Goal: Task Accomplishment & Management: Use online tool/utility

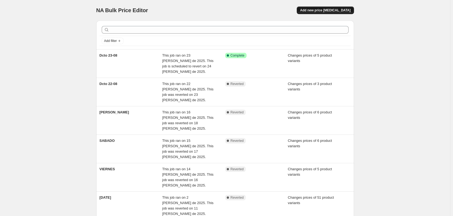
click at [346, 11] on span "Add new price [MEDICAL_DATA]" at bounding box center [325, 10] width 50 height 4
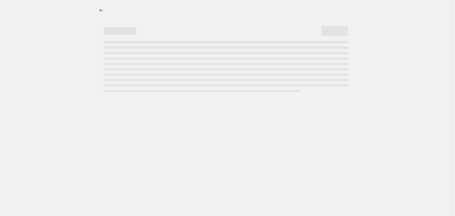
select select "percentage"
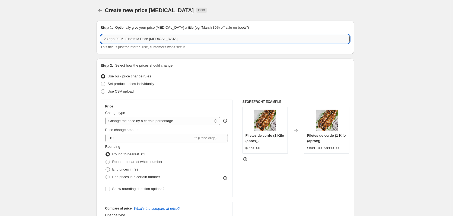
click at [148, 40] on input "23 ago 2025, 21:21:13 Price [MEDICAL_DATA]" at bounding box center [225, 39] width 249 height 9
type input "[PERSON_NAME] 24"
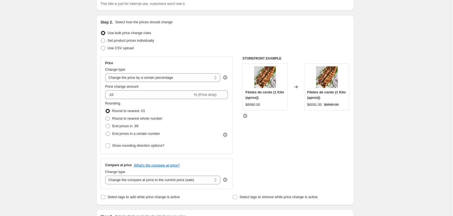
scroll to position [54, 0]
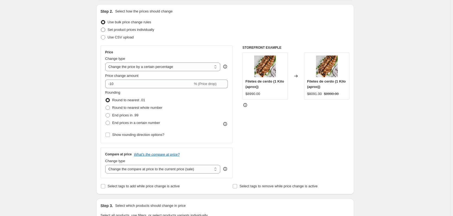
click at [133, 30] on span "Set product prices individually" at bounding box center [131, 30] width 47 height 4
click at [101, 28] on input "Set product prices individually" at bounding box center [101, 28] width 0 height 0
radio input "true"
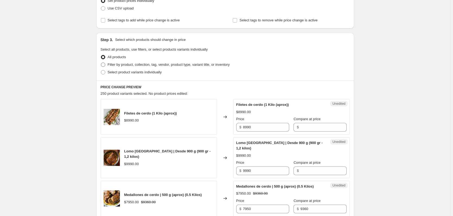
scroll to position [108, 0]
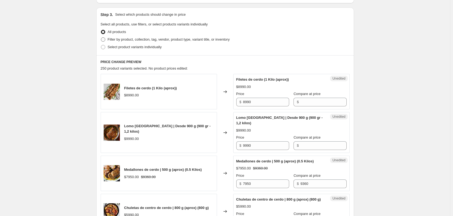
click at [132, 40] on span "Filter by product, collection, tag, vendor, product type, variant title, or inv…" at bounding box center [169, 39] width 122 height 4
click at [101, 38] on input "Filter by product, collection, tag, vendor, product type, variant title, or inv…" at bounding box center [101, 37] width 0 height 0
radio input "true"
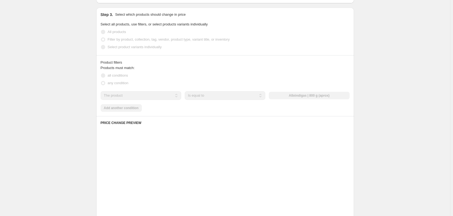
click at [133, 48] on span "Select product variants individually" at bounding box center [135, 47] width 54 height 4
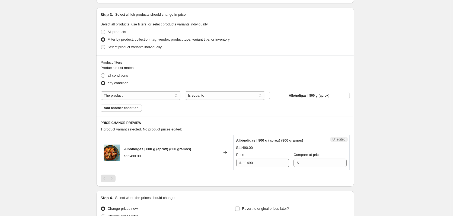
click at [133, 48] on span "Select product variants individually" at bounding box center [135, 47] width 54 height 4
click at [101, 45] on input "Select product variants individually" at bounding box center [101, 45] width 0 height 0
radio input "true"
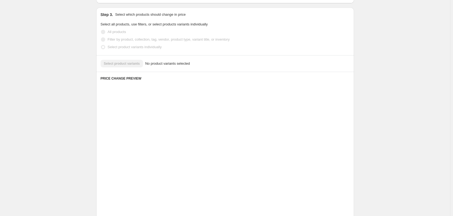
scroll to position [68, 0]
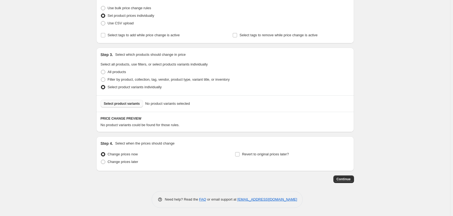
click at [122, 101] on button "Select product variants" at bounding box center [122, 104] width 43 height 8
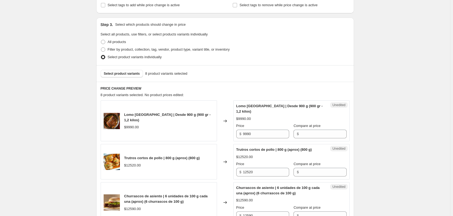
scroll to position [153, 0]
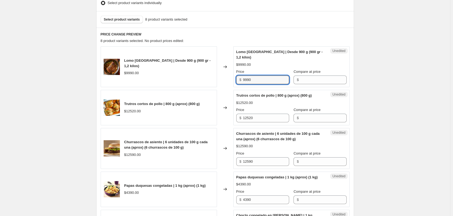
drag, startPoint x: 243, startPoint y: 77, endPoint x: 224, endPoint y: 76, distance: 19.0
click at [224, 76] on div "Lomo Centro de Cerdo | Desde 900 g (900 gr - 1,2 kilos) $9990.00 Changed to Une…" at bounding box center [225, 66] width 249 height 41
click at [300, 80] on input "Compare at price" at bounding box center [323, 80] width 46 height 9
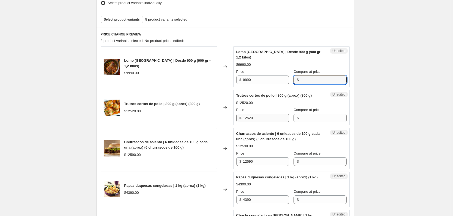
paste input "9990"
type input "9990"
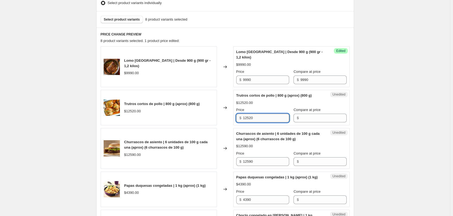
click at [257, 119] on input "12520" at bounding box center [266, 118] width 46 height 9
click at [313, 120] on input "Compare at price" at bounding box center [323, 118] width 46 height 9
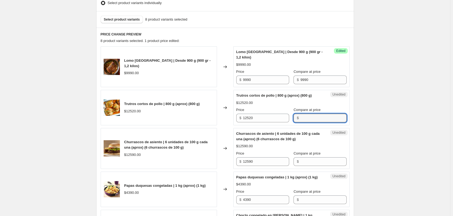
paste input "12520"
type input "12520"
click at [263, 159] on input "12590" at bounding box center [266, 162] width 46 height 9
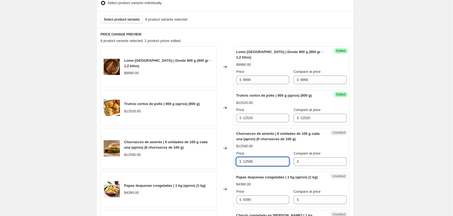
click at [263, 159] on input "12590" at bounding box center [266, 162] width 46 height 9
click at [310, 161] on input "Compare at price" at bounding box center [323, 162] width 46 height 9
paste input "12590"
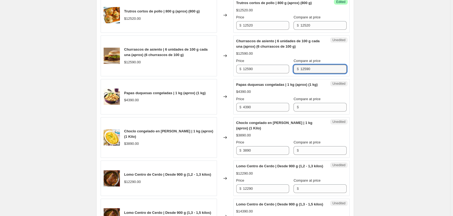
scroll to position [261, 0]
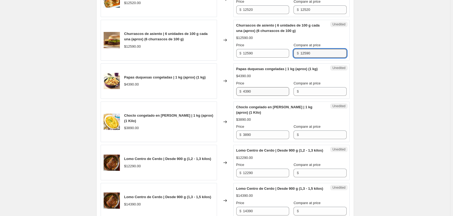
type input "12590"
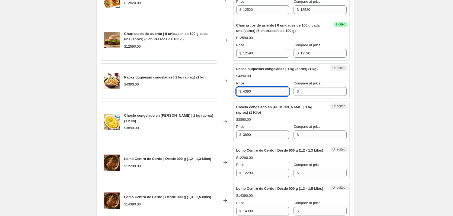
click at [262, 96] on input "4390" at bounding box center [266, 91] width 46 height 9
click at [311, 96] on input "Compare at price" at bounding box center [323, 91] width 46 height 9
paste input "4390"
type input "4390"
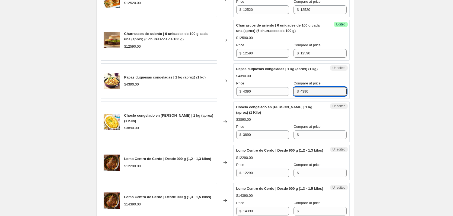
click at [265, 135] on div "Price $ 3890" at bounding box center [262, 131] width 53 height 15
click at [265, 136] on div "Price $ 3890" at bounding box center [262, 131] width 53 height 15
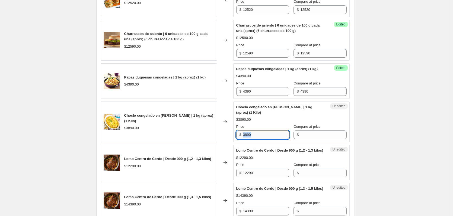
click at [265, 137] on input "3890" at bounding box center [266, 135] width 46 height 9
click at [270, 139] on input "3890" at bounding box center [266, 135] width 46 height 9
click at [301, 139] on input "Compare at price" at bounding box center [323, 135] width 46 height 9
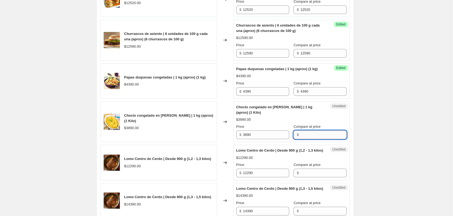
paste input "3890"
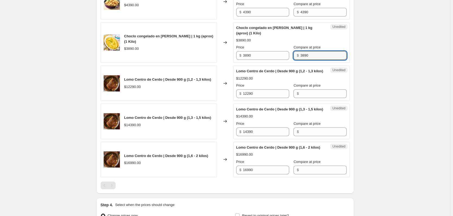
scroll to position [342, 0]
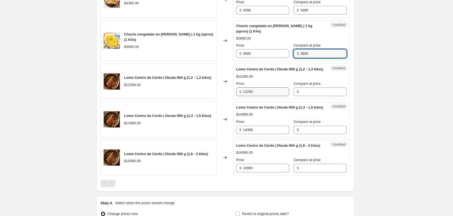
type input "3890"
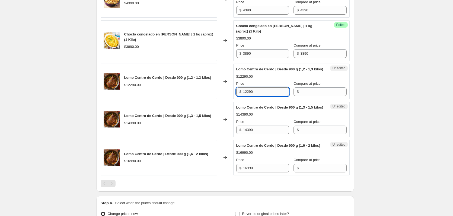
click at [260, 96] on input "12290" at bounding box center [266, 92] width 46 height 9
click at [307, 99] on div "Unedited Lomo Centro de Cerdo | Desde 900 g (1,2 - 1,3 kilos) $12290.00 Price $…" at bounding box center [291, 82] width 116 height 36
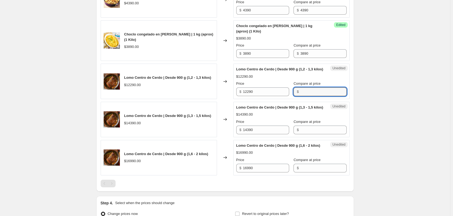
drag, startPoint x: 308, startPoint y: 106, endPoint x: 305, endPoint y: 108, distance: 3.9
click at [308, 96] on input "Compare at price" at bounding box center [323, 92] width 46 height 9
paste input "12290"
type input "12290"
click at [259, 134] on input "14390" at bounding box center [266, 130] width 46 height 9
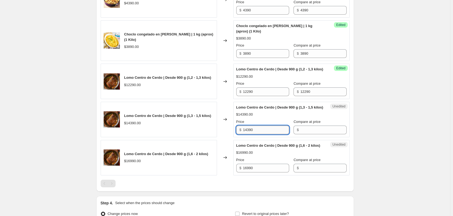
click at [259, 134] on input "14390" at bounding box center [266, 130] width 46 height 9
click at [302, 134] on input "Compare at price" at bounding box center [323, 130] width 46 height 9
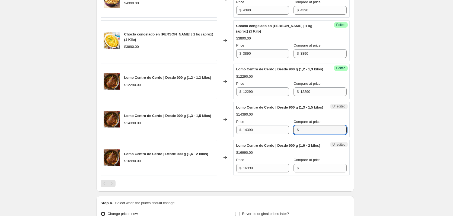
paste input "14390"
type input "14390"
click at [257, 173] on input "16990" at bounding box center [266, 168] width 46 height 9
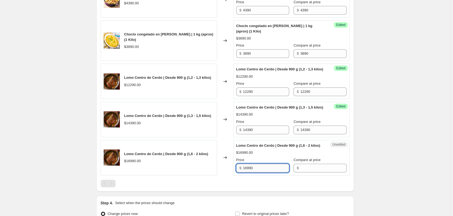
click at [257, 173] on input "16990" at bounding box center [266, 168] width 46 height 9
click at [300, 173] on input "Compare at price" at bounding box center [323, 168] width 46 height 9
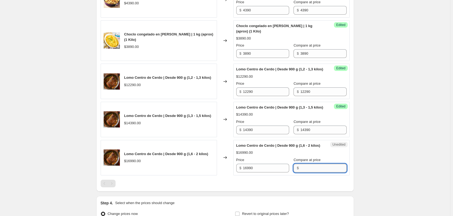
paste input "16990"
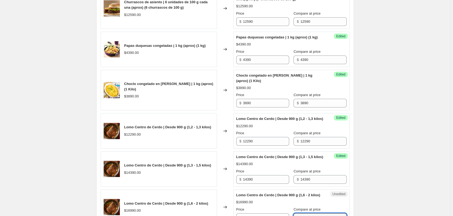
scroll to position [126, 0]
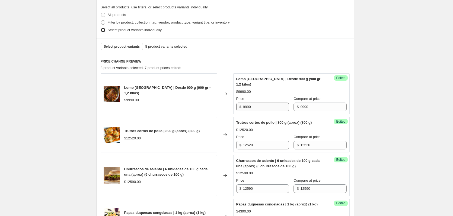
type input "16990"
click at [255, 106] on input "9990" at bounding box center [266, 107] width 46 height 9
click at [264, 102] on div "Price $ 9990" at bounding box center [262, 103] width 53 height 15
click at [260, 105] on input "9990" at bounding box center [266, 107] width 46 height 9
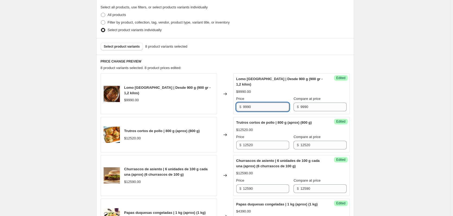
click at [260, 105] on input "9990" at bounding box center [266, 107] width 46 height 9
type input "9"
type input "8990"
click at [386, 79] on div "Create new price [MEDICAL_DATA]. This page is ready Create new price [MEDICAL_D…" at bounding box center [225, 183] width 450 height 618
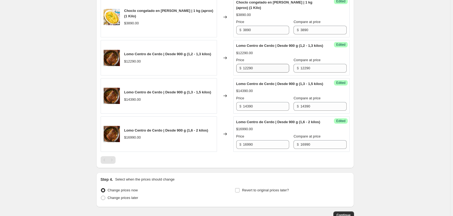
scroll to position [370, 0]
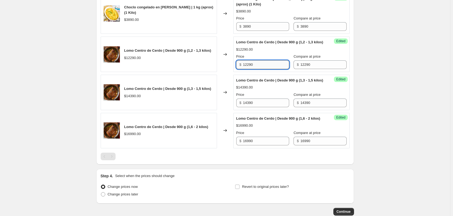
click at [255, 69] on input "12290" at bounding box center [266, 64] width 46 height 9
type input "11050"
click at [259, 107] on input "14390" at bounding box center [266, 103] width 46 height 9
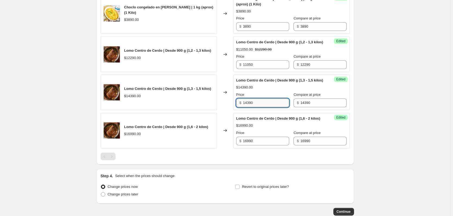
click at [259, 107] on input "14390" at bounding box center [266, 103] width 46 height 9
type input "12950"
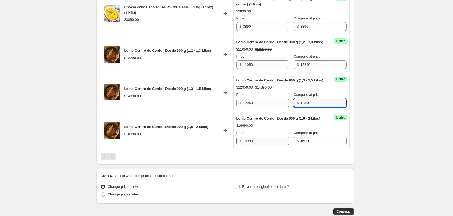
click at [267, 146] on div "Price $ 16990" at bounding box center [262, 137] width 53 height 15
click at [266, 146] on input "16990" at bounding box center [266, 141] width 46 height 9
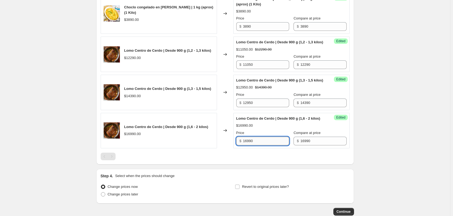
click at [266, 146] on input "16990" at bounding box center [266, 141] width 46 height 9
type input "15290"
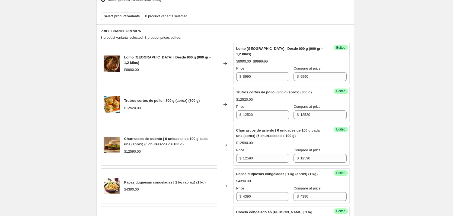
scroll to position [207, 0]
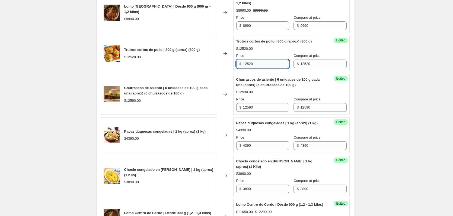
click at [257, 65] on input "12520" at bounding box center [266, 64] width 46 height 9
type input "9390"
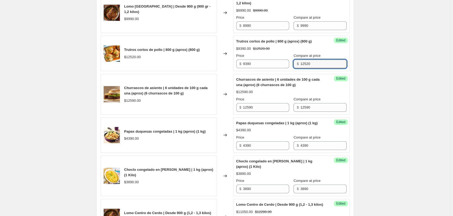
click at [383, 79] on div "Create new price [MEDICAL_DATA]. This page is ready Create new price [MEDICAL_D…" at bounding box center [225, 102] width 450 height 618
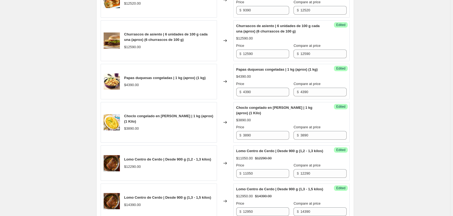
scroll to position [261, 0]
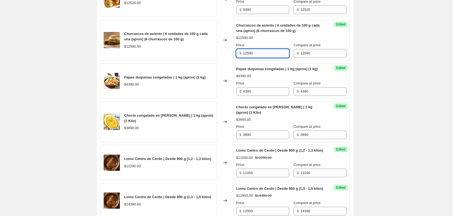
click at [258, 57] on input "12590" at bounding box center [266, 53] width 46 height 9
type input "11330"
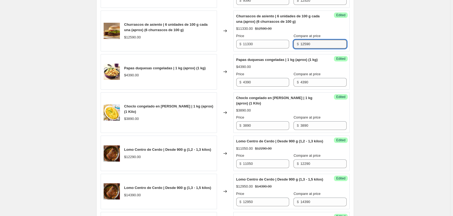
scroll to position [288, 0]
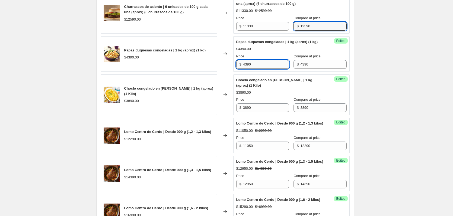
click at [266, 69] on input "4390" at bounding box center [266, 64] width 46 height 9
type input "3730"
click at [418, 61] on div "Create new price [MEDICAL_DATA]. This page is ready Create new price [MEDICAL_D…" at bounding box center [225, 21] width 450 height 618
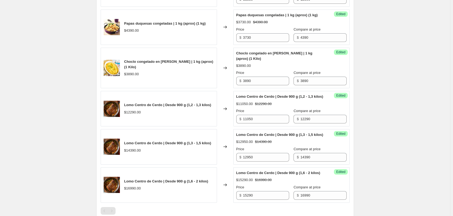
scroll to position [315, 0]
click at [263, 85] on input "3890" at bounding box center [266, 80] width 46 height 9
type input "3490"
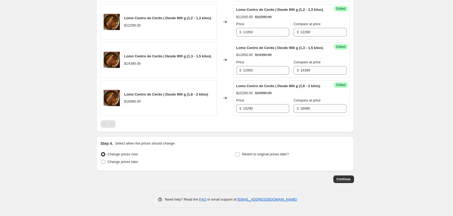
scroll to position [424, 0]
click at [123, 164] on span "Change prices later" at bounding box center [123, 162] width 31 height 4
click at [101, 160] on input "Change prices later" at bounding box center [101, 160] width 0 height 0
radio input "true"
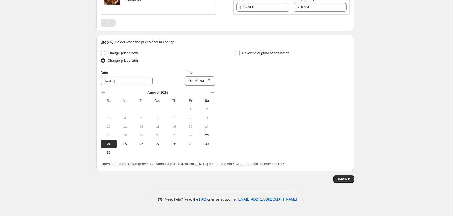
scroll to position [525, 0]
click at [124, 142] on span "25" at bounding box center [125, 144] width 12 height 4
click at [107, 142] on button "24" at bounding box center [109, 144] width 16 height 9
type input "[DATE]"
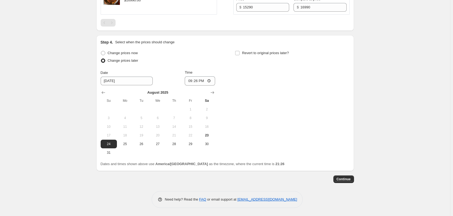
drag, startPoint x: 362, startPoint y: 125, endPoint x: 408, endPoint y: 164, distance: 60.4
click at [112, 144] on span "24" at bounding box center [109, 144] width 12 height 4
click at [201, 81] on input "21:26" at bounding box center [200, 80] width 30 height 9
type input "09:00"
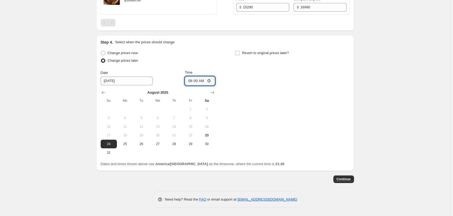
click at [242, 55] on label "Revert to original prices later?" at bounding box center [262, 53] width 54 height 8
click at [239, 55] on input "Revert to original prices later?" at bounding box center [237, 53] width 4 height 4
checkbox input "true"
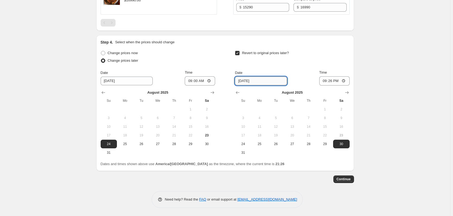
click at [259, 79] on input "[DATE]" at bounding box center [261, 81] width 52 height 9
click at [252, 82] on input "[DATE]" at bounding box center [261, 81] width 52 height 9
click at [281, 82] on input "[DATE]" at bounding box center [261, 81] width 52 height 9
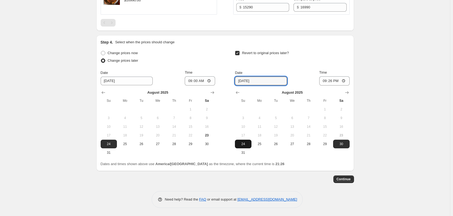
click at [247, 144] on span "24" at bounding box center [243, 144] width 12 height 4
click at [264, 81] on input "[DATE]" at bounding box center [261, 81] width 52 height 9
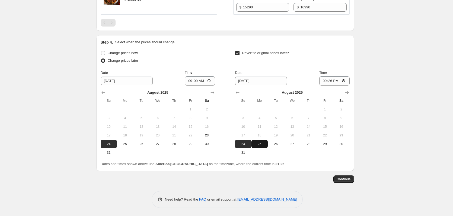
click at [264, 145] on span "25" at bounding box center [259, 144] width 12 height 4
type input "[DATE]"
click at [336, 81] on input "21:26" at bounding box center [334, 80] width 30 height 9
click at [334, 81] on input "21:26" at bounding box center [334, 80] width 30 height 9
type input "08:30"
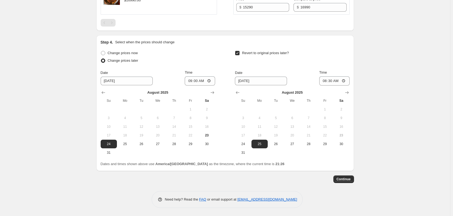
click at [354, 178] on button "Continue" at bounding box center [343, 180] width 21 height 8
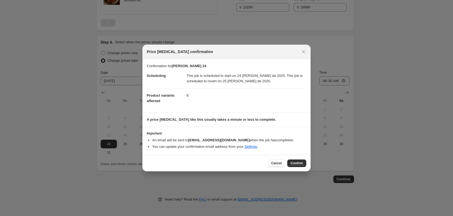
click at [295, 159] on div "Cancel Confirm" at bounding box center [226, 163] width 168 height 17
click at [296, 165] on span "Confirm" at bounding box center [296, 163] width 12 height 4
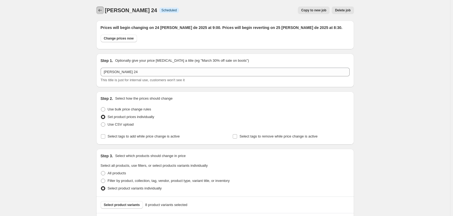
click at [101, 11] on icon "Price change jobs" at bounding box center [99, 10] width 5 height 5
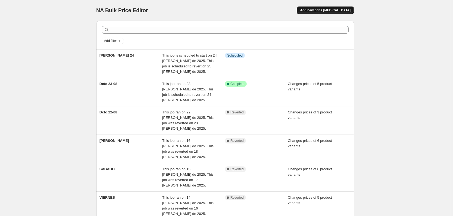
click at [331, 11] on span "Add new price [MEDICAL_DATA]" at bounding box center [325, 10] width 50 height 4
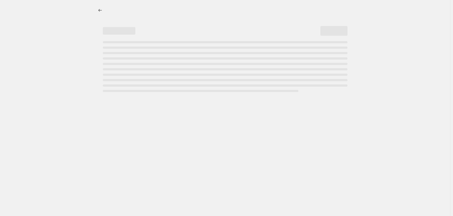
select select "percentage"
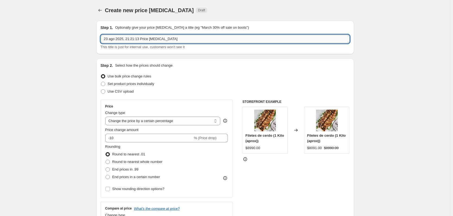
click at [129, 36] on input "23 ago 2025, 21:21:13 Price [MEDICAL_DATA]" at bounding box center [225, 39] width 249 height 9
type input "LUNES 25"
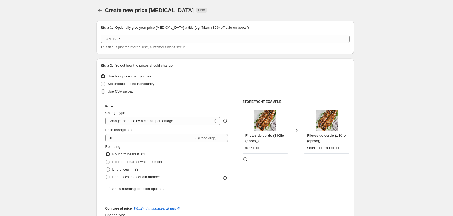
click at [117, 95] on label "Use CSV upload" at bounding box center [117, 92] width 33 height 8
click at [101, 90] on input "Use CSV upload" at bounding box center [101, 89] width 0 height 0
radio input "true"
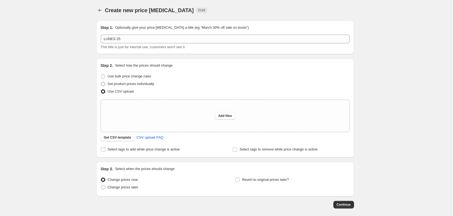
click at [127, 83] on span "Set product prices individually" at bounding box center [131, 84] width 47 height 4
click at [101, 82] on input "Set product prices individually" at bounding box center [101, 82] width 0 height 0
radio input "true"
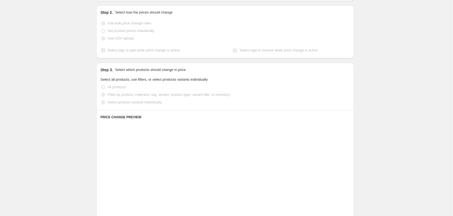
scroll to position [54, 0]
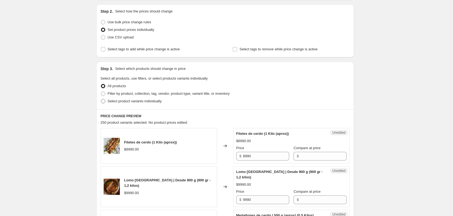
click at [117, 103] on span "Select product variants individually" at bounding box center [135, 101] width 54 height 4
click at [101, 99] on input "Select product variants individually" at bounding box center [101, 99] width 0 height 0
radio input "true"
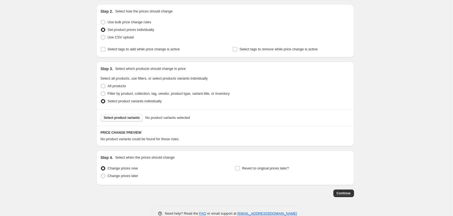
click at [117, 117] on span "Select product variants" at bounding box center [122, 118] width 36 height 4
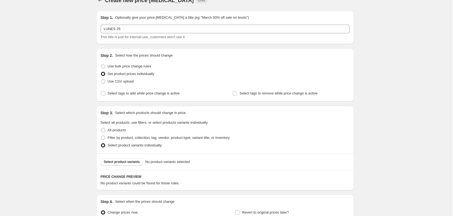
scroll to position [0, 0]
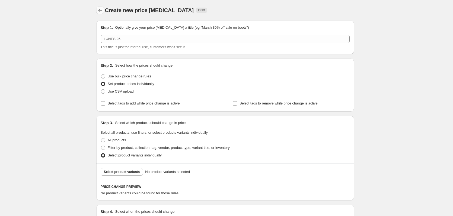
click at [102, 11] on icon "Price change jobs" at bounding box center [99, 10] width 5 height 5
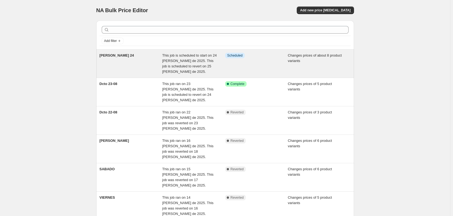
click at [113, 57] on span "[PERSON_NAME] 24" at bounding box center [116, 55] width 34 height 4
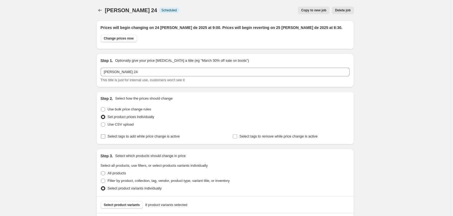
click at [156, 138] on span "Select tags to add while price change is active" at bounding box center [144, 136] width 72 height 4
click at [105, 138] on input "Select tags to add while price change is active" at bounding box center [103, 136] width 4 height 4
checkbox input "true"
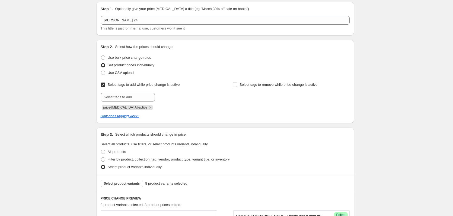
scroll to position [54, 0]
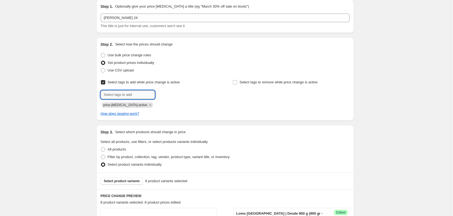
click at [134, 94] on input "text" at bounding box center [128, 95] width 54 height 9
click at [148, 105] on icon "Remove price-change-job-active" at bounding box center [150, 105] width 5 height 5
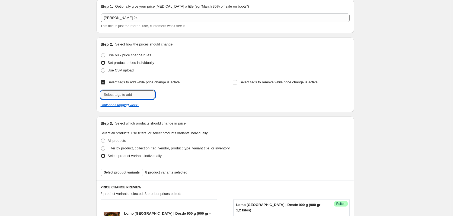
click at [131, 95] on input "text" at bounding box center [128, 95] width 54 height 9
type input "descuentos"
click at [174, 96] on span "descuentos" at bounding box center [175, 94] width 18 height 4
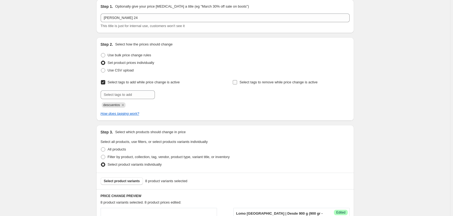
click at [247, 80] on span "Select tags to remove while price change is active" at bounding box center [278, 82] width 78 height 4
click at [237, 80] on input "Select tags to remove while price change is active" at bounding box center [235, 82] width 4 height 4
checkbox input "true"
click at [249, 93] on input "text" at bounding box center [259, 95] width 54 height 9
type input "descuentos"
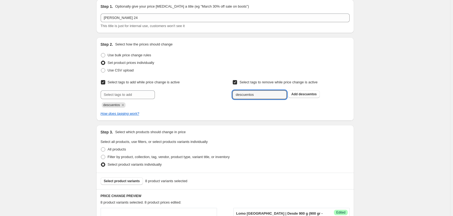
click at [303, 95] on span "descuentos" at bounding box center [307, 94] width 18 height 4
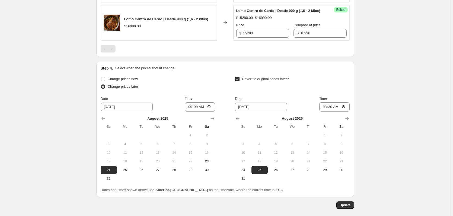
scroll to position [589, 0]
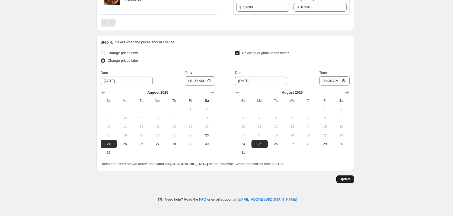
click at [344, 183] on button "Update" at bounding box center [345, 180] width 18 height 8
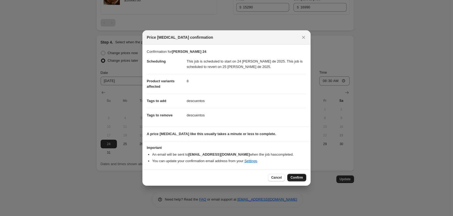
click at [296, 175] on button "Confirm" at bounding box center [296, 178] width 19 height 8
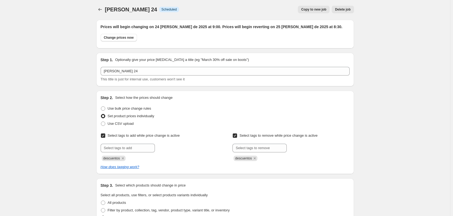
scroll to position [0, 0]
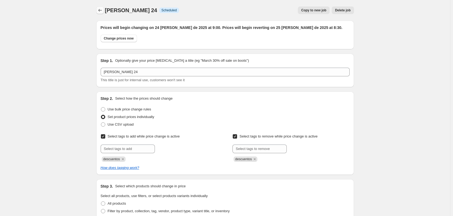
click at [99, 12] on icon "Price change jobs" at bounding box center [99, 10] width 5 height 5
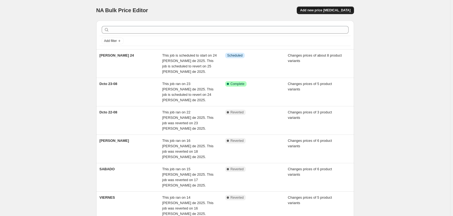
click at [319, 11] on span "Add new price [MEDICAL_DATA]" at bounding box center [325, 10] width 50 height 4
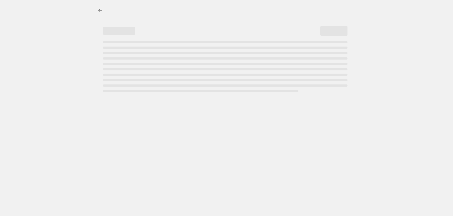
select select "percentage"
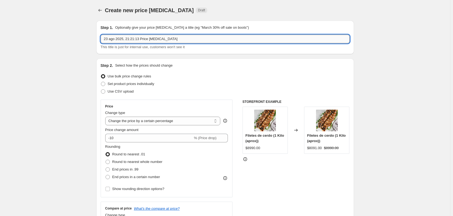
click at [137, 39] on input "23 ago 2025, 21:21:13 Price [MEDICAL_DATA]" at bounding box center [225, 39] width 249 height 9
type input "LUNES 25"
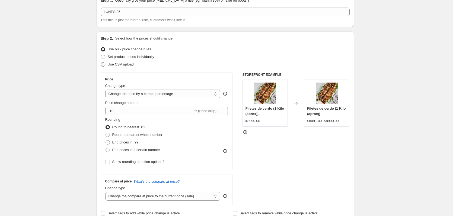
click at [117, 63] on span "Use CSV upload" at bounding box center [121, 64] width 26 height 4
click at [101, 63] on input "Use CSV upload" at bounding box center [101, 62] width 0 height 0
radio input "true"
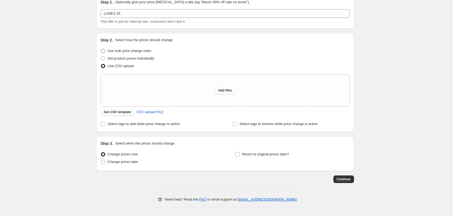
click at [120, 54] on label "Use bulk price change rules" at bounding box center [126, 51] width 50 height 8
click at [101, 49] on input "Use bulk price change rules" at bounding box center [101, 49] width 0 height 0
radio input "true"
select select "percentage"
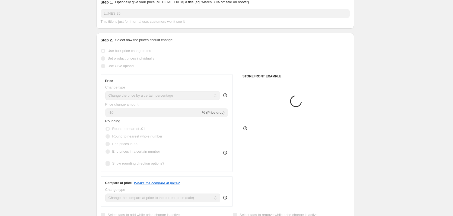
click at [119, 59] on span "Set product prices individually" at bounding box center [131, 58] width 47 height 4
click at [101, 57] on input "Set product prices individually" at bounding box center [101, 56] width 0 height 0
radio input "true"
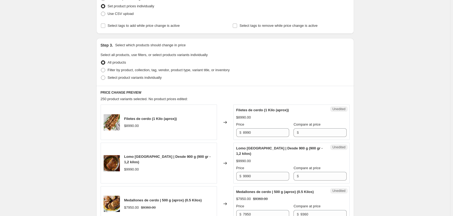
scroll to position [80, 0]
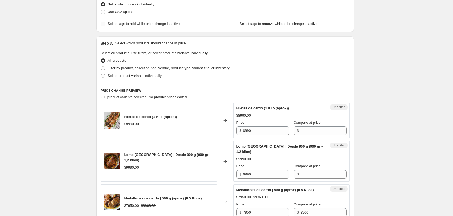
click at [140, 22] on span "Select tags to add while price change is active" at bounding box center [144, 24] width 72 height 4
click at [105, 22] on input "Select tags to add while price change is active" at bounding box center [103, 24] width 4 height 4
checkbox input "true"
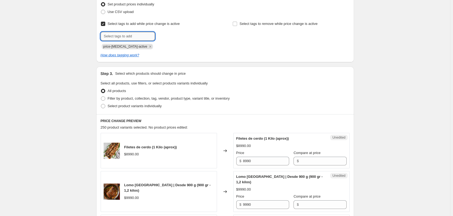
click at [141, 36] on input "text" at bounding box center [128, 36] width 54 height 9
type input "descuentos"
click at [172, 33] on button "Add descuentos" at bounding box center [172, 36] width 32 height 8
click at [148, 47] on icon "Remove price-change-job-active" at bounding box center [150, 46] width 5 height 5
click at [246, 24] on span "Select tags to remove while price change is active" at bounding box center [278, 24] width 78 height 4
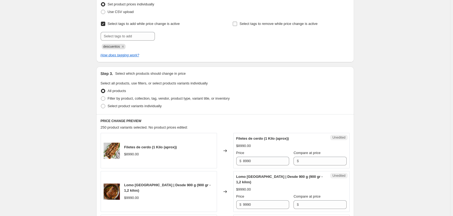
click at [237, 24] on input "Select tags to remove while price change is active" at bounding box center [235, 24] width 4 height 4
checkbox input "true"
click at [268, 38] on input "text" at bounding box center [259, 36] width 54 height 9
type input "descuentos"
click at [302, 37] on span "descuentos" at bounding box center [307, 36] width 18 height 4
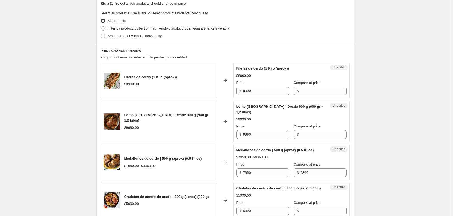
scroll to position [134, 0]
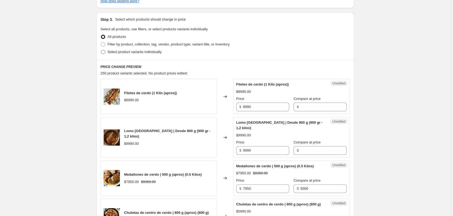
click at [130, 54] on span "Select product variants individually" at bounding box center [135, 52] width 54 height 4
click at [101, 50] on input "Select product variants individually" at bounding box center [101, 50] width 0 height 0
radio input "true"
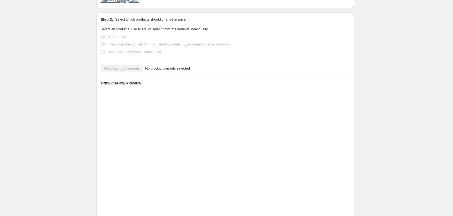
scroll to position [99, 0]
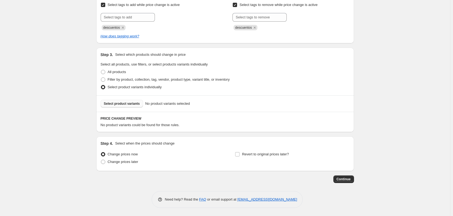
click at [122, 106] on button "Select product variants" at bounding box center [122, 104] width 43 height 8
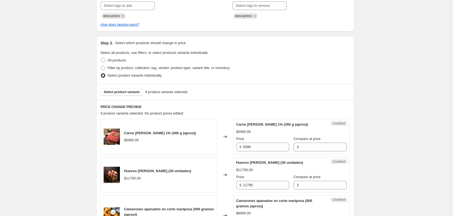
scroll to position [180, 0]
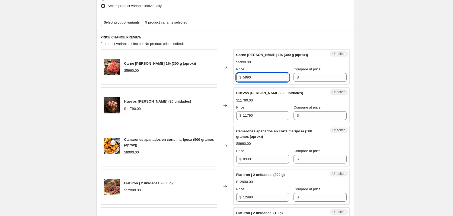
click at [265, 79] on input "5990" at bounding box center [266, 77] width 46 height 9
click at [306, 78] on input "Compare at price" at bounding box center [323, 77] width 46 height 9
paste input "5990"
type input "5990"
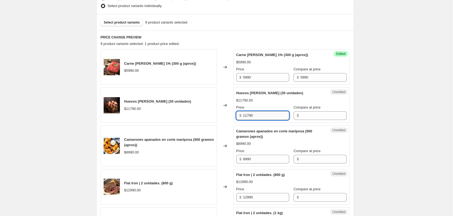
click at [266, 113] on input "11790" at bounding box center [266, 115] width 46 height 9
click at [301, 120] on input "Compare at price" at bounding box center [323, 115] width 46 height 9
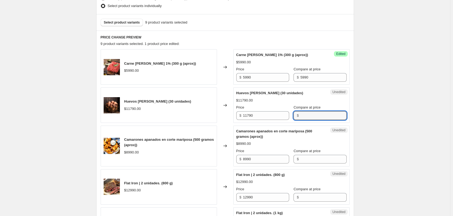
paste input "11790"
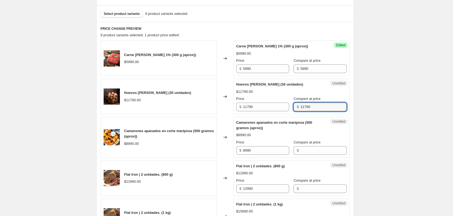
scroll to position [234, 0]
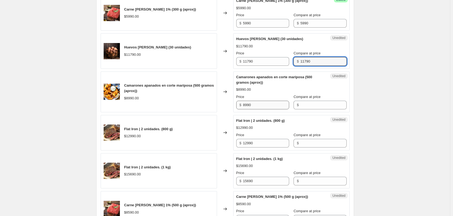
type input "11790"
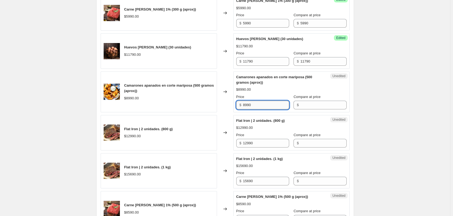
click at [259, 105] on input "8990" at bounding box center [266, 105] width 46 height 9
click at [304, 107] on input "Compare at price" at bounding box center [323, 105] width 46 height 9
paste input "8990"
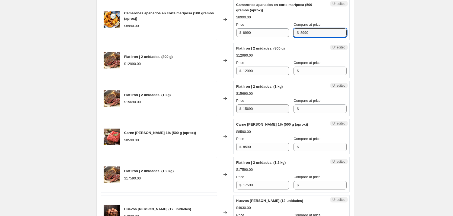
scroll to position [316, 0]
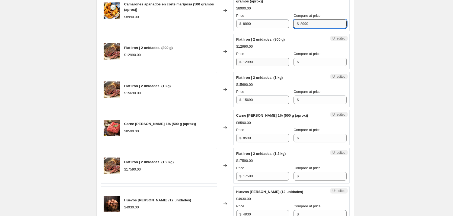
type input "8990"
click at [262, 66] on input "12990" at bounding box center [266, 62] width 46 height 9
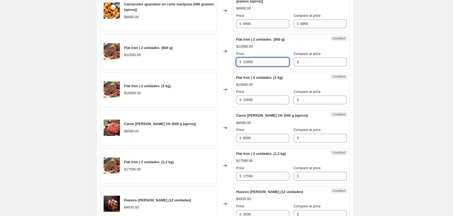
click at [264, 64] on input "12990" at bounding box center [266, 62] width 46 height 9
click at [306, 63] on input "Compare at price" at bounding box center [323, 62] width 46 height 9
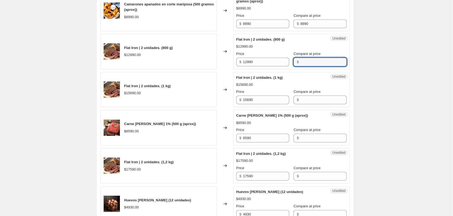
paste input "12990"
type input "12990"
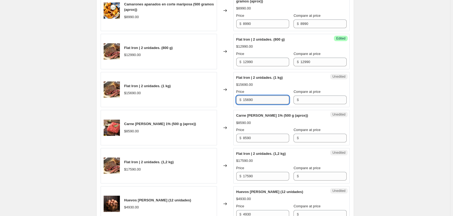
click at [257, 101] on input "15690" at bounding box center [266, 100] width 46 height 9
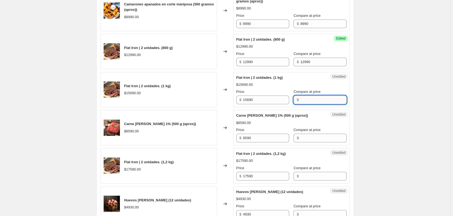
click at [313, 99] on input "Compare at price" at bounding box center [323, 100] width 46 height 9
paste input "15690"
type input "15690"
click at [256, 138] on input "8590" at bounding box center [266, 138] width 46 height 9
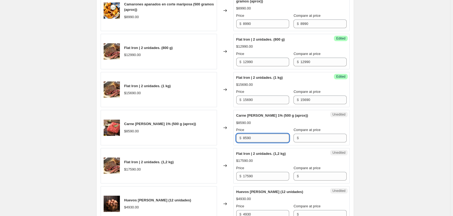
click at [256, 138] on input "8590" at bounding box center [266, 138] width 46 height 9
click at [305, 136] on input "Compare at price" at bounding box center [323, 138] width 46 height 9
paste input "8590"
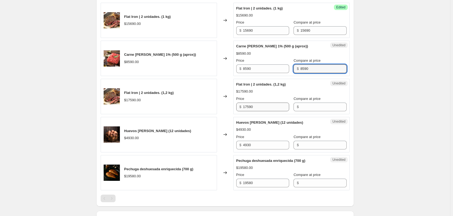
scroll to position [397, 0]
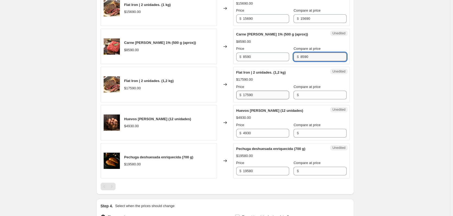
type input "8590"
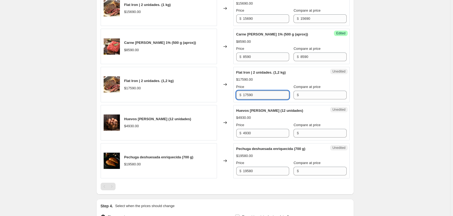
click at [254, 97] on input "17590" at bounding box center [266, 95] width 46 height 9
click at [302, 94] on input "Compare at price" at bounding box center [323, 95] width 46 height 9
paste input "17590"
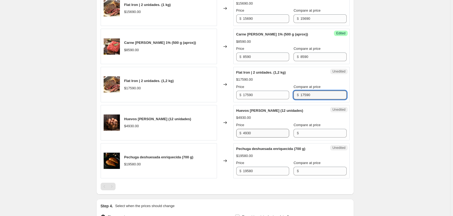
type input "17590"
click at [259, 133] on input "4930" at bounding box center [266, 133] width 46 height 9
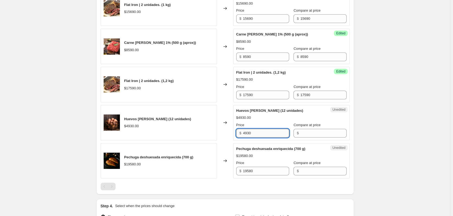
click at [259, 133] on input "4930" at bounding box center [266, 133] width 46 height 9
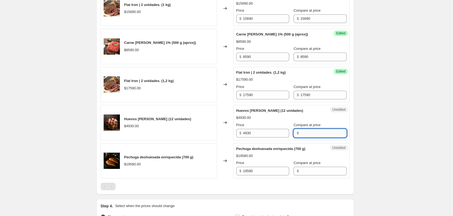
click at [313, 133] on input "Compare at price" at bounding box center [323, 133] width 46 height 9
paste input "4930"
type input "4930"
click at [254, 173] on input "19580" at bounding box center [266, 171] width 46 height 9
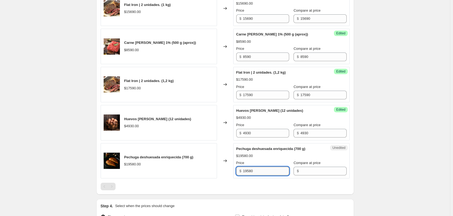
click at [254, 173] on input "19580" at bounding box center [266, 171] width 46 height 9
click at [302, 171] on input "Compare at price" at bounding box center [323, 171] width 46 height 9
paste input "19580"
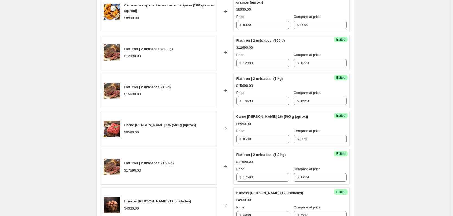
scroll to position [316, 0]
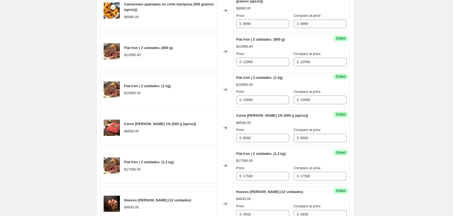
type input "19580"
click at [280, 68] on div "Success Edited Flat Iron | 2 unidades. (800 g) $12990.00 Price $ 12990 Compare …" at bounding box center [291, 52] width 116 height 36
click at [281, 65] on input "12990" at bounding box center [266, 62] width 46 height 9
type input "11690"
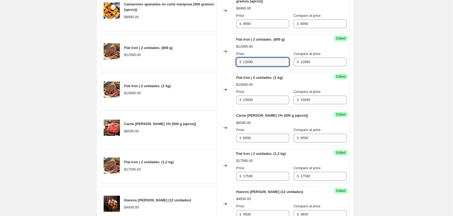
click at [417, 59] on div "Create new price [MEDICAL_DATA]. This page is ready Create new price [MEDICAL_D…" at bounding box center [225, 22] width 450 height 676
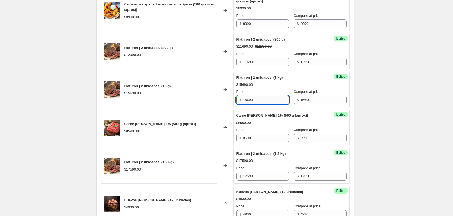
click at [274, 99] on input "15690" at bounding box center [266, 100] width 46 height 9
type input "14120"
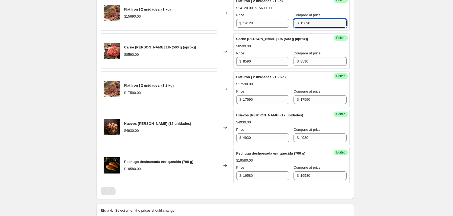
scroll to position [397, 0]
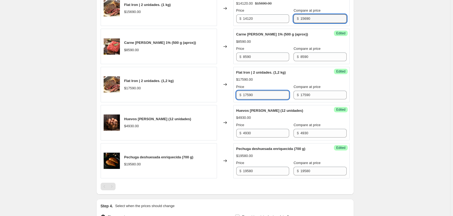
click at [262, 98] on input "17590" at bounding box center [266, 95] width 46 height 9
type input "15830"
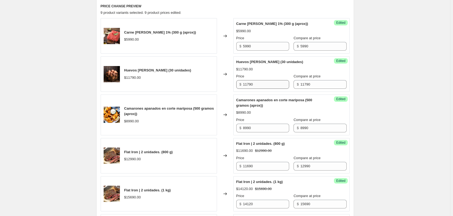
scroll to position [207, 0]
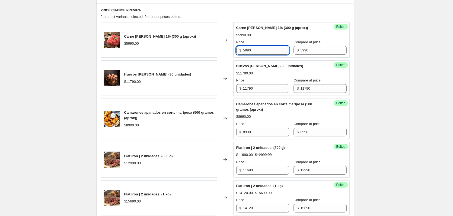
click at [260, 50] on input "5990" at bounding box center [266, 50] width 46 height 9
type input "5090"
click at [403, 35] on div "Create new price [MEDICAL_DATA]. This page is ready Create new price [MEDICAL_D…" at bounding box center [225, 131] width 450 height 676
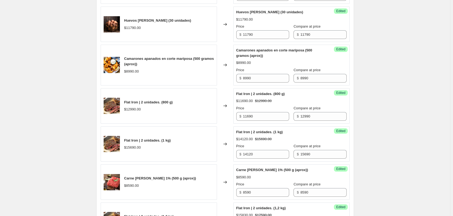
scroll to position [261, 0]
click at [254, 191] on input "8590" at bounding box center [266, 192] width 46 height 9
type input "7290"
click at [408, 142] on div "Create new price [MEDICAL_DATA]. This page is ready Create new price [MEDICAL_D…" at bounding box center [225, 77] width 450 height 676
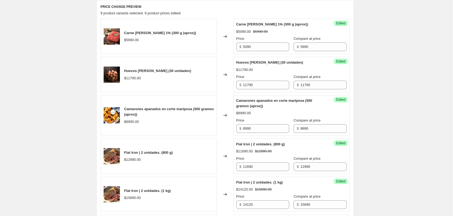
scroll to position [234, 0]
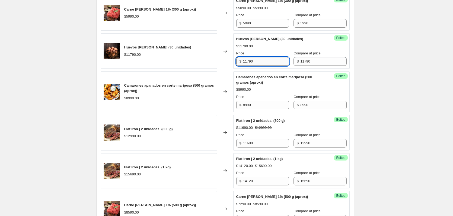
click at [272, 64] on input "11790" at bounding box center [266, 61] width 46 height 9
type input "11190"
click at [359, 46] on div "Create new price [MEDICAL_DATA]. This page is ready Create new price [MEDICAL_D…" at bounding box center [225, 104] width 271 height 676
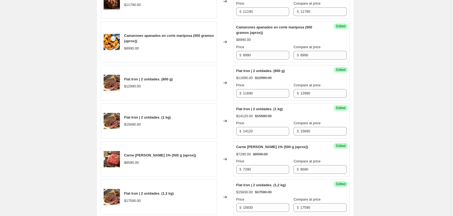
scroll to position [288, 0]
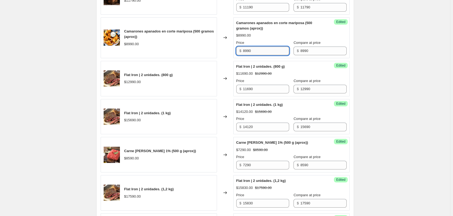
click at [267, 53] on input "8990" at bounding box center [266, 51] width 46 height 9
type input "8090"
click at [384, 68] on div "Create new price [MEDICAL_DATA]. This page is ready Create new price [MEDICAL_D…" at bounding box center [225, 50] width 450 height 676
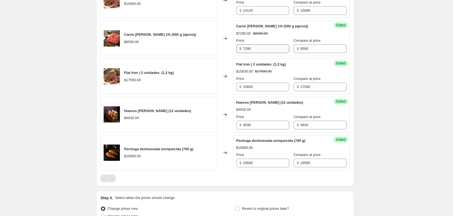
scroll to position [424, 0]
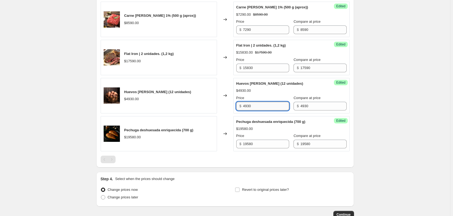
click at [257, 105] on input "4930" at bounding box center [266, 106] width 46 height 9
type input "4680"
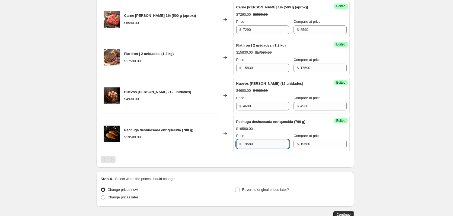
click at [260, 141] on input "19580" at bounding box center [266, 144] width 46 height 9
type input "12720"
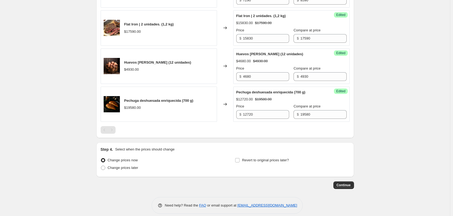
scroll to position [460, 0]
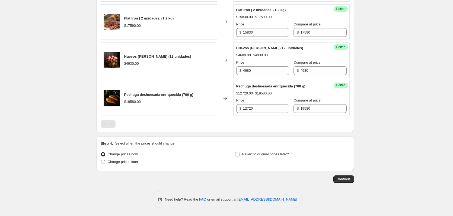
click at [117, 160] on span "Change prices later" at bounding box center [123, 162] width 31 height 4
click at [101, 160] on input "Change prices later" at bounding box center [101, 160] width 0 height 0
radio input "true"
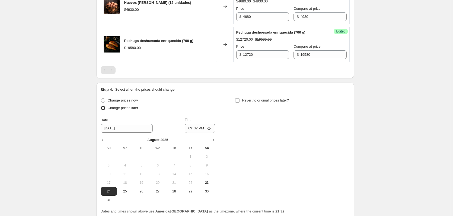
scroll to position [561, 0]
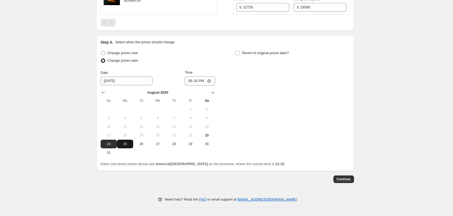
click at [129, 142] on button "25" at bounding box center [125, 144] width 16 height 9
type input "[DATE]"
click at [197, 80] on input "21:32" at bounding box center [200, 80] width 30 height 9
type input "08:45"
click at [242, 54] on label "Revert to original prices later?" at bounding box center [262, 53] width 54 height 8
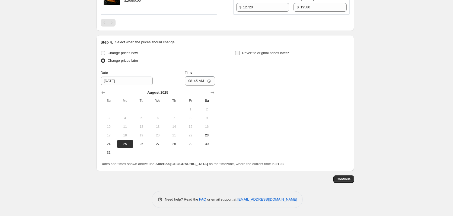
click at [239, 54] on input "Revert to original prices later?" at bounding box center [237, 53] width 4 height 4
checkbox input "true"
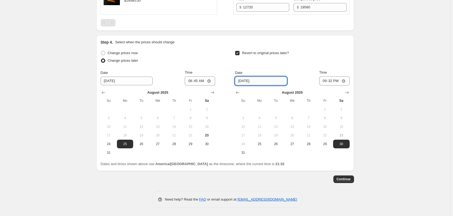
click at [262, 80] on input "[DATE]" at bounding box center [261, 81] width 52 height 9
click at [199, 82] on input "08:45" at bounding box center [200, 80] width 30 height 9
type input "08:00"
click at [278, 148] on button "26" at bounding box center [276, 144] width 16 height 9
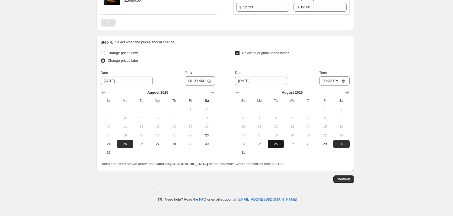
type input "[DATE]"
click at [334, 83] on input "21:32" at bounding box center [334, 80] width 30 height 9
click at [334, 79] on input "08:00" at bounding box center [334, 80] width 30 height 9
type input "07:30"
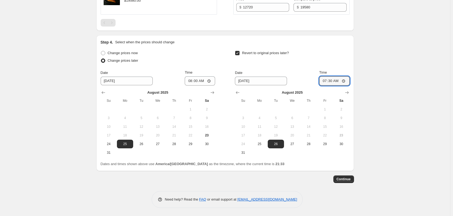
click at [348, 176] on button "Continue" at bounding box center [343, 180] width 21 height 8
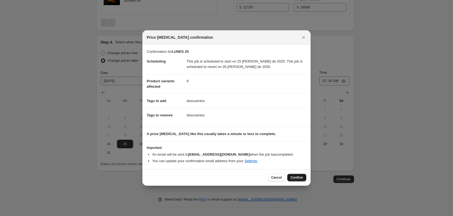
click at [294, 175] on button "Confirm" at bounding box center [296, 178] width 19 height 8
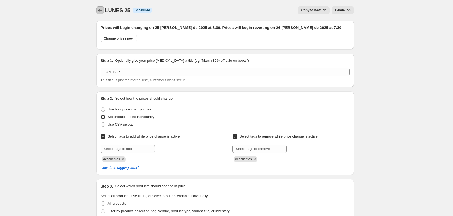
click at [98, 10] on icon "Price change jobs" at bounding box center [99, 10] width 5 height 5
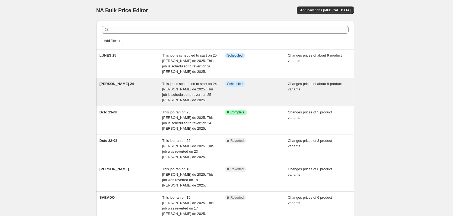
click at [126, 83] on div "[PERSON_NAME] 24" at bounding box center [130, 92] width 63 height 22
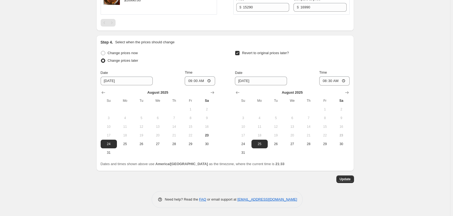
scroll to position [589, 0]
click at [333, 80] on input "08:30" at bounding box center [334, 80] width 30 height 9
click at [332, 81] on input "08:30" at bounding box center [334, 80] width 30 height 9
type input "07:30"
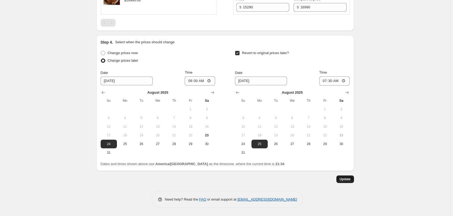
click at [343, 180] on span "Update" at bounding box center [344, 179] width 11 height 4
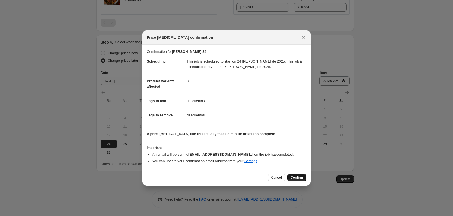
click at [298, 177] on span "Confirm" at bounding box center [296, 178] width 12 height 4
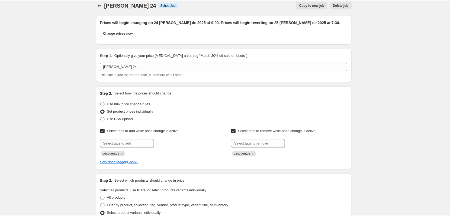
scroll to position [0, 0]
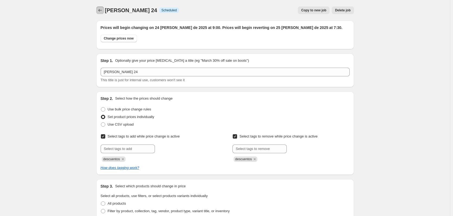
click at [102, 13] on icon "Price change jobs" at bounding box center [99, 10] width 5 height 5
